Goal: Check status: Check status

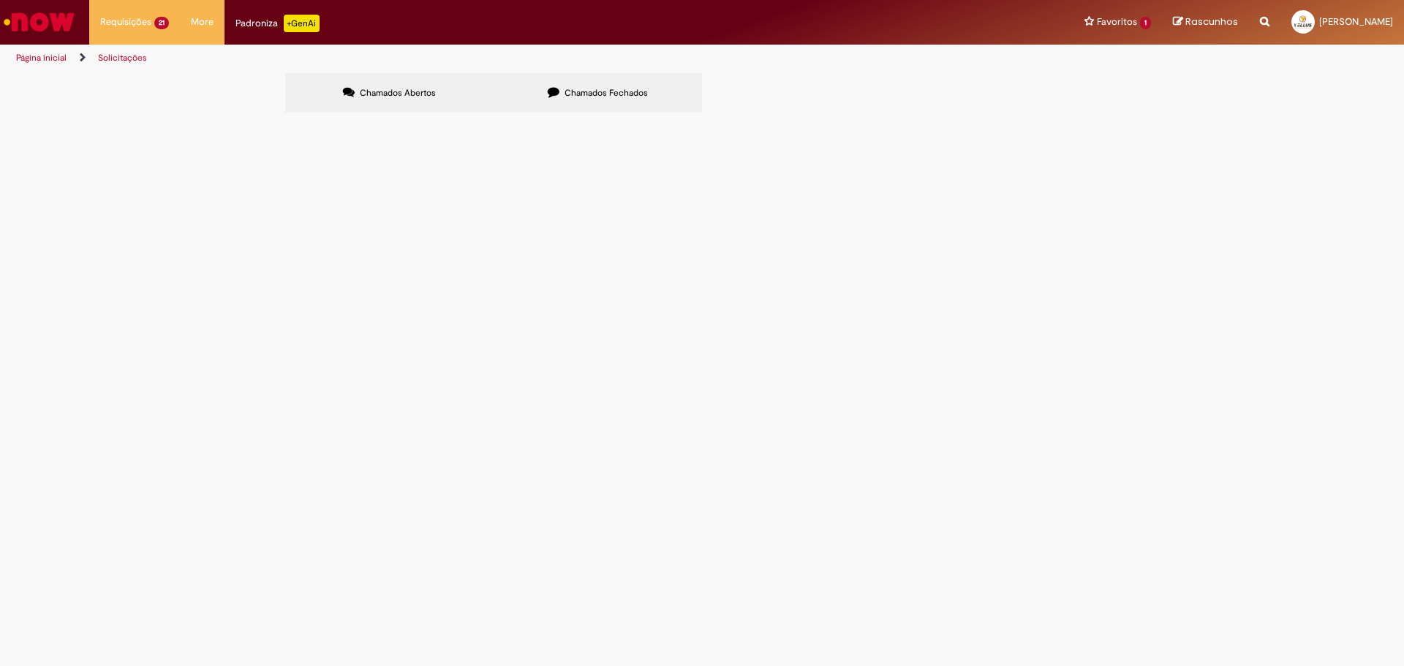
click at [0, 0] on span "R13452948" at bounding box center [0, 0] width 0 height 0
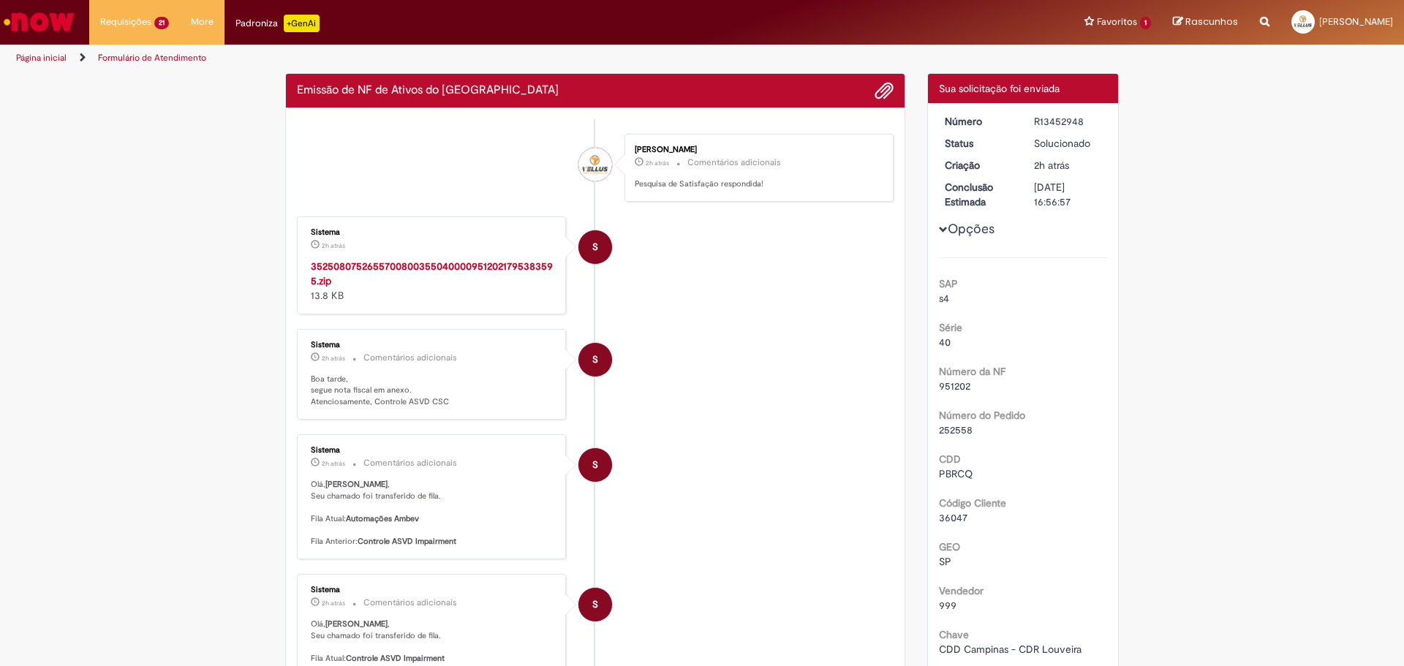
click at [1063, 116] on div "R13452948" at bounding box center [1068, 121] width 68 height 15
click at [1060, 117] on div "R13452948" at bounding box center [1068, 121] width 68 height 15
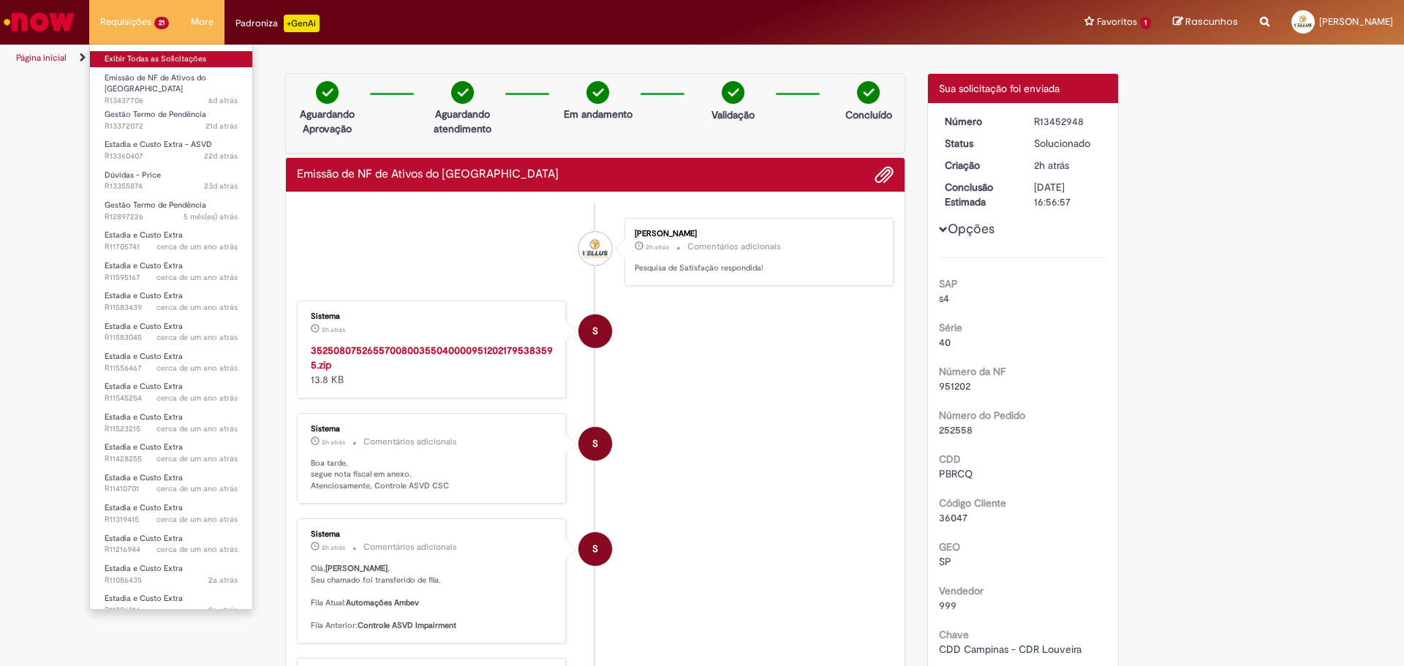
click at [170, 59] on link "Exibir Todas as Solicitações" at bounding box center [171, 59] width 162 height 16
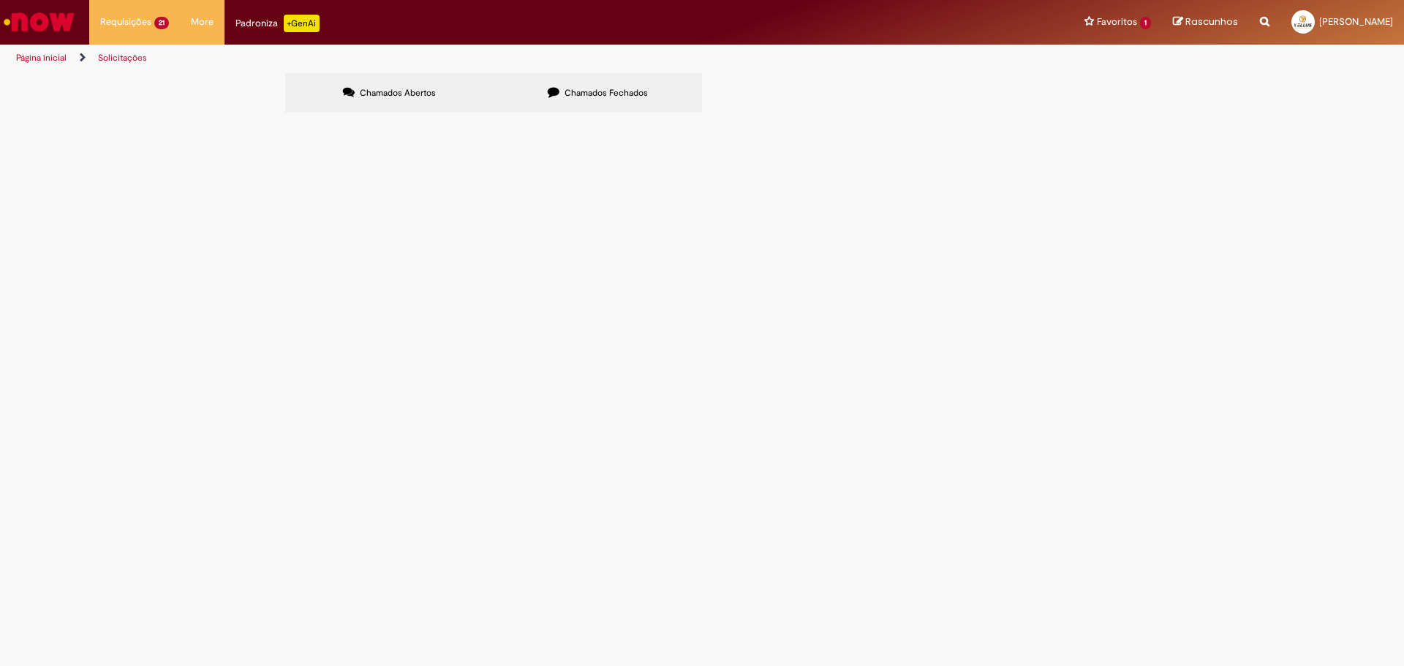
click at [589, 88] on span "Chamados Fechados" at bounding box center [605, 93] width 83 height 12
click at [0, 0] on span "Emissão de NF de Ativos do [GEOGRAPHIC_DATA]" at bounding box center [0, 0] width 0 height 0
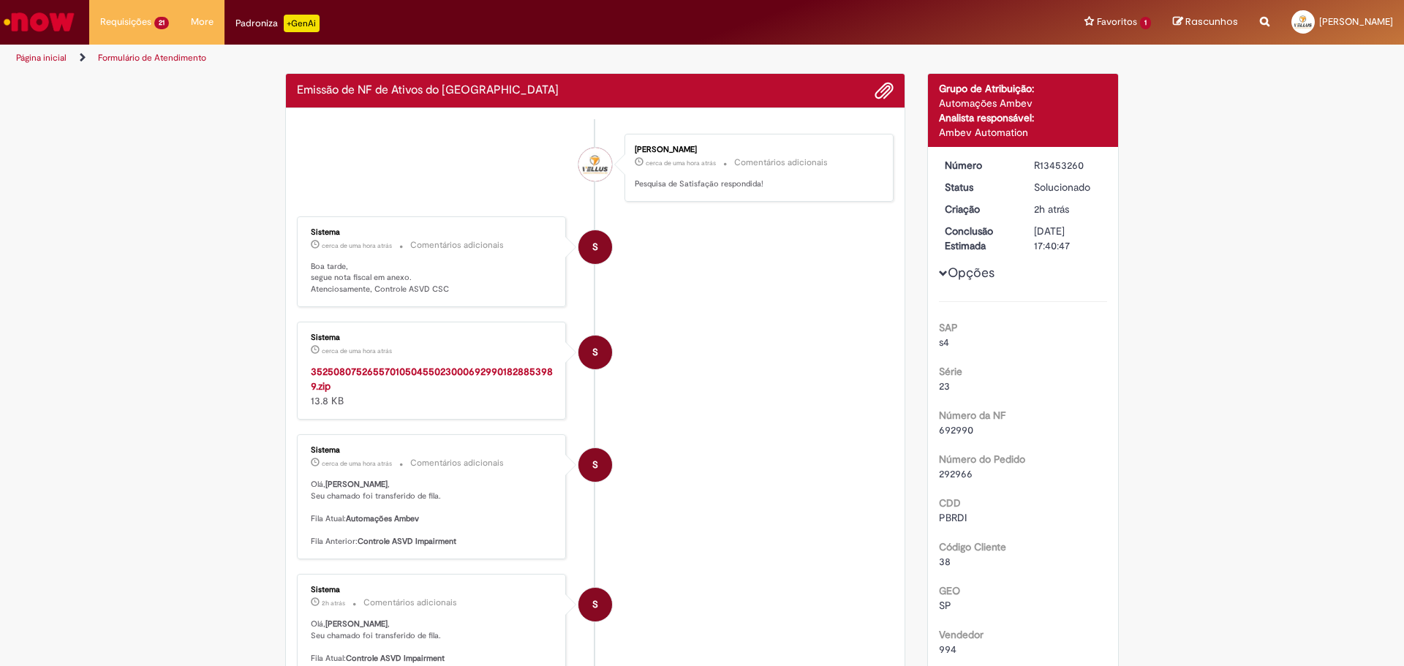
click at [1051, 166] on div "R13453260" at bounding box center [1068, 165] width 68 height 15
copy div "R13453260"
